Goal: Task Accomplishment & Management: Use online tool/utility

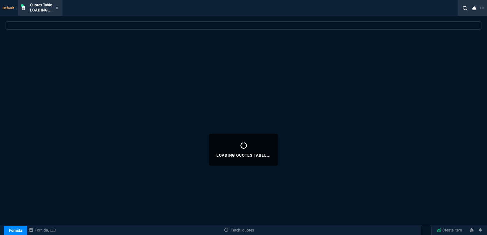
select select "16: [PERSON_NAME]"
select select
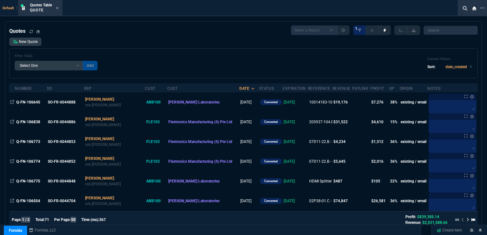
click at [168, 101] on span "Abbott Laboratories" at bounding box center [193, 102] width 51 height 4
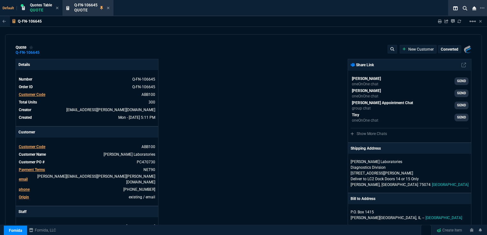
type input "41"
type input "26"
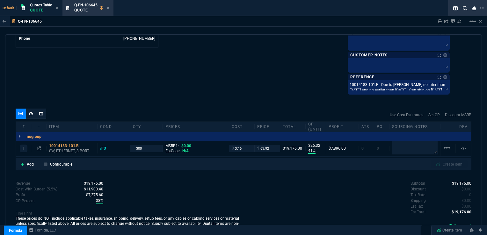
scroll to position [346, 0]
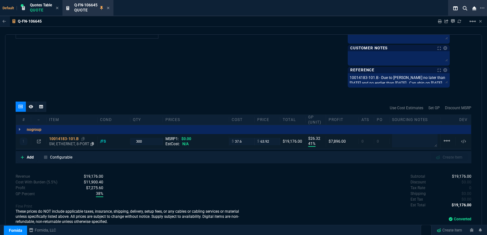
click at [67, 136] on div "10014183-101.B" at bounding box center [72, 138] width 46 height 5
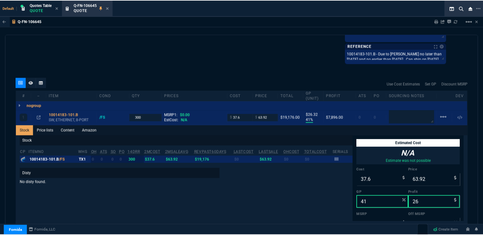
scroll to position [378, 0]
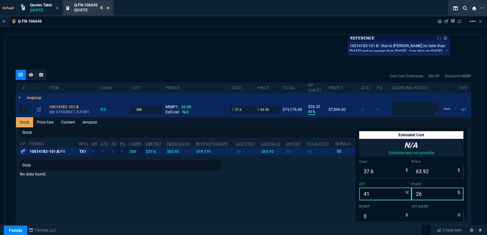
click at [108, 6] on icon at bounding box center [108, 8] width 3 height 4
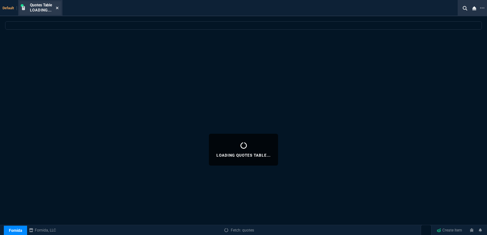
click at [57, 6] on icon at bounding box center [57, 8] width 3 height 4
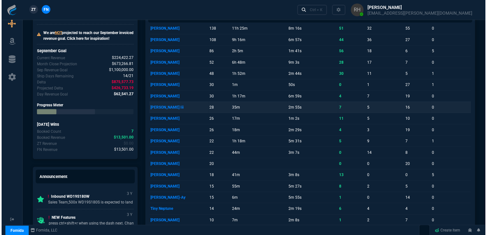
scroll to position [0, 0]
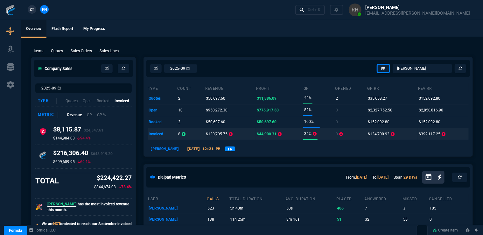
click at [158, 133] on td "invoiced" at bounding box center [163, 134] width 30 height 12
click at [216, 136] on p "$130,705.75" at bounding box center [217, 134] width 22 height 9
click at [265, 135] on p "$44,900.31" at bounding box center [267, 134] width 20 height 9
click at [83, 53] on p "Sales Orders" at bounding box center [81, 51] width 21 height 6
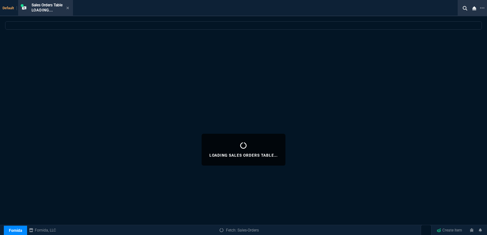
select select
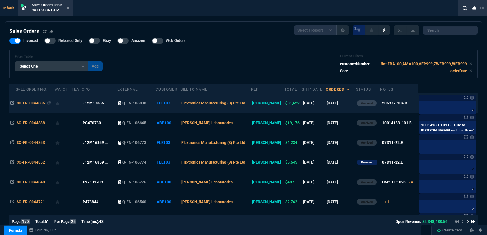
click at [26, 103] on span "SO-FR-0044886" at bounding box center [31, 103] width 28 height 4
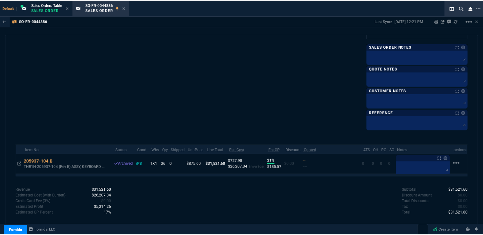
scroll to position [381, 0]
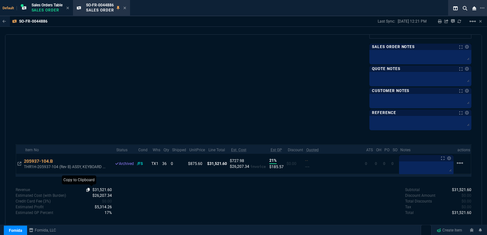
click at [88, 188] on icon at bounding box center [88, 190] width 4 height 4
drag, startPoint x: 87, startPoint y: 194, endPoint x: 92, endPoint y: 193, distance: 4.6
click at [87, 194] on icon at bounding box center [88, 196] width 4 height 4
click at [124, 7] on div "SO-FR-0044886 Sales Order" at bounding box center [106, 8] width 40 height 11
click at [126, 9] on icon at bounding box center [124, 8] width 3 height 3
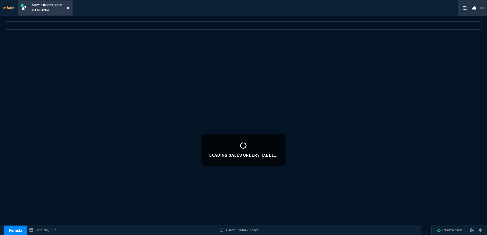
click at [69, 8] on icon at bounding box center [67, 8] width 3 height 3
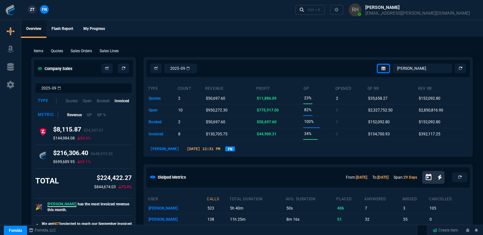
select select "16: [PERSON_NAME]"
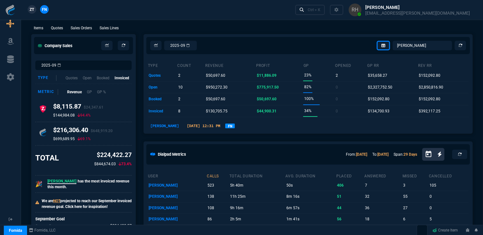
scroll to position [32, 0]
